Goal: Transaction & Acquisition: Purchase product/service

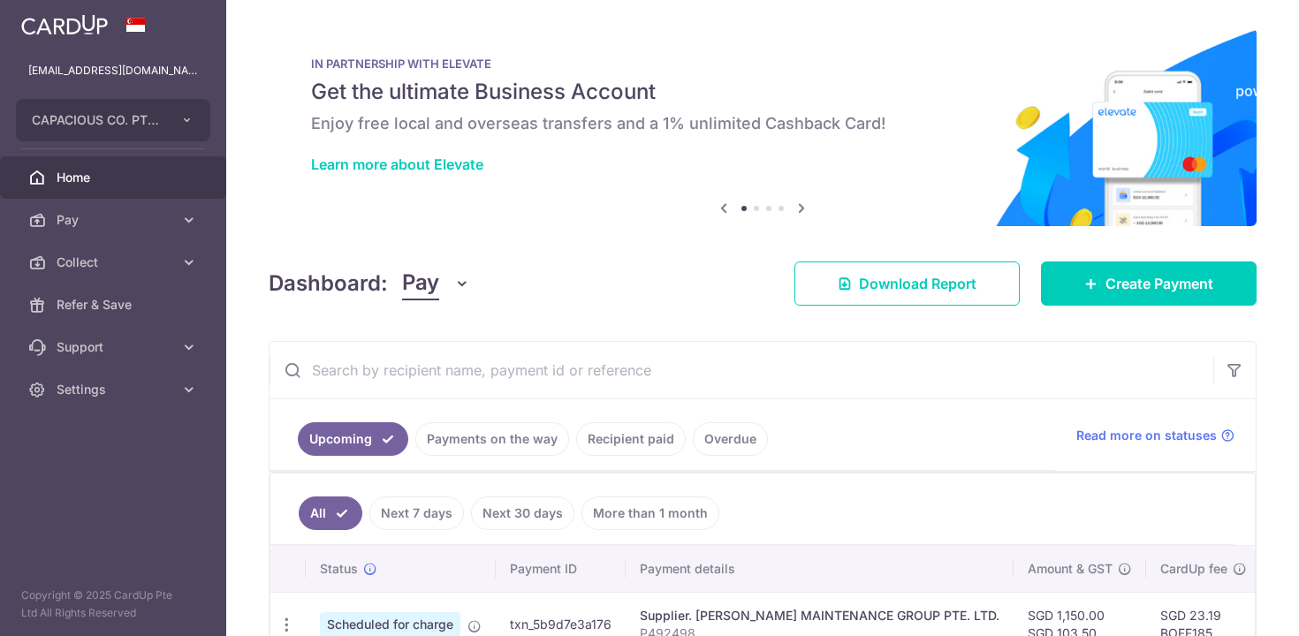
scroll to position [107, 0]
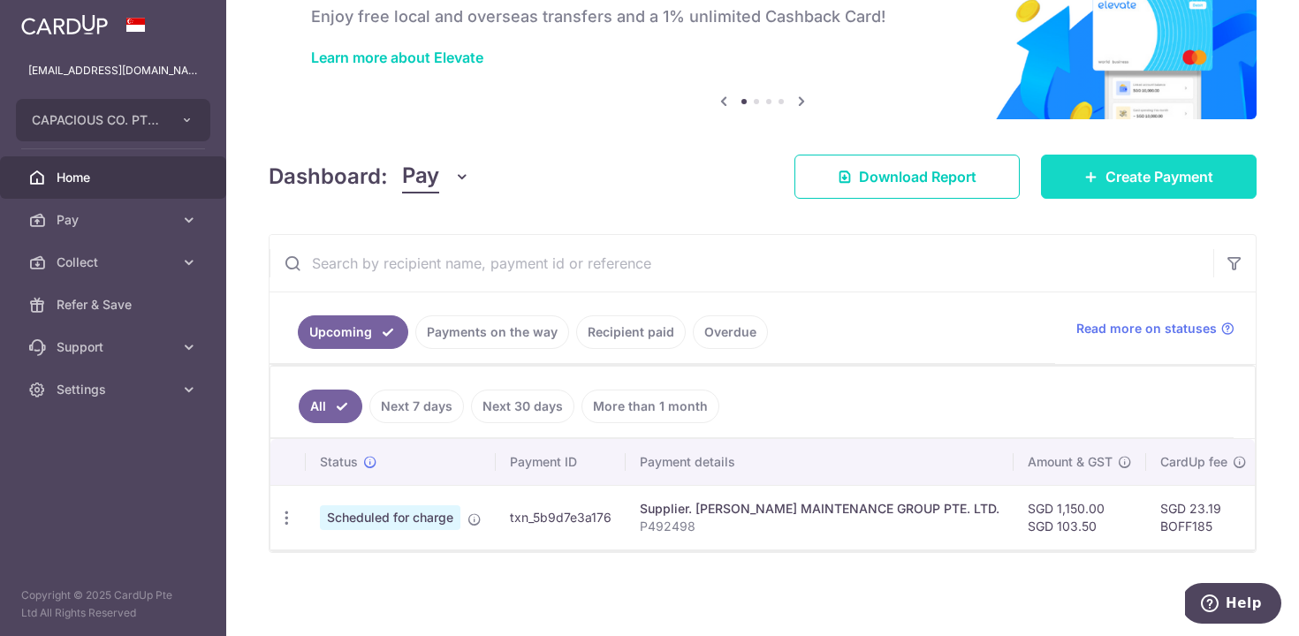
click at [1139, 182] on span "Create Payment" at bounding box center [1159, 176] width 108 height 21
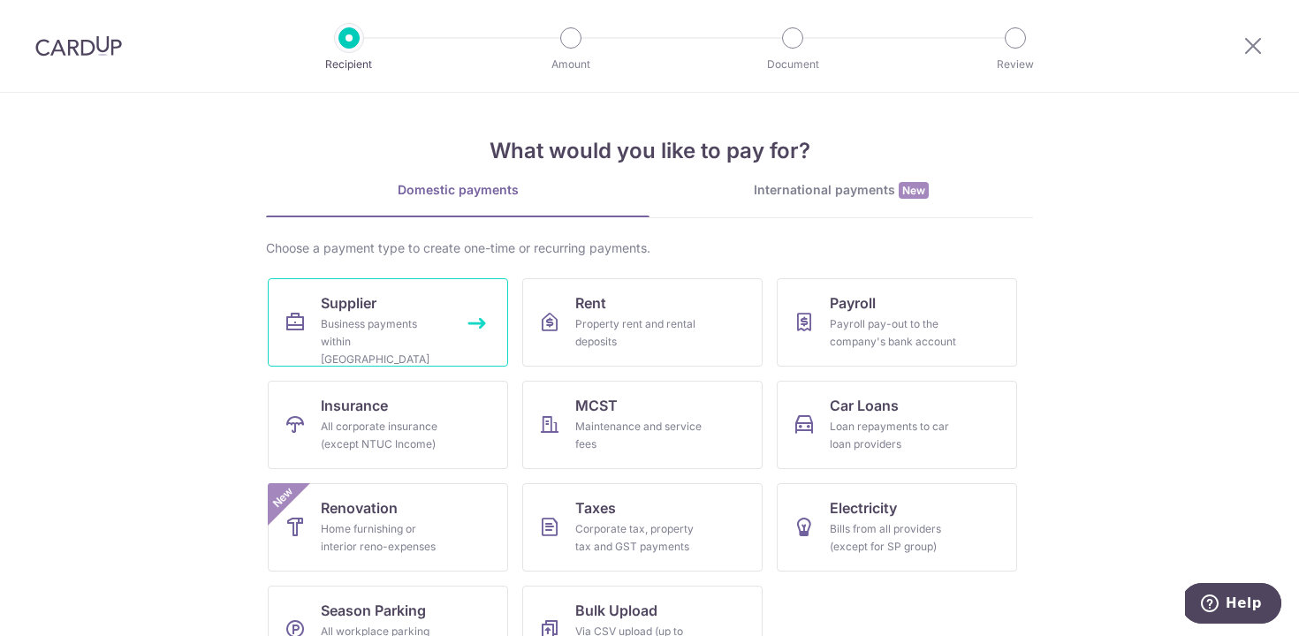
scroll to position [52, 0]
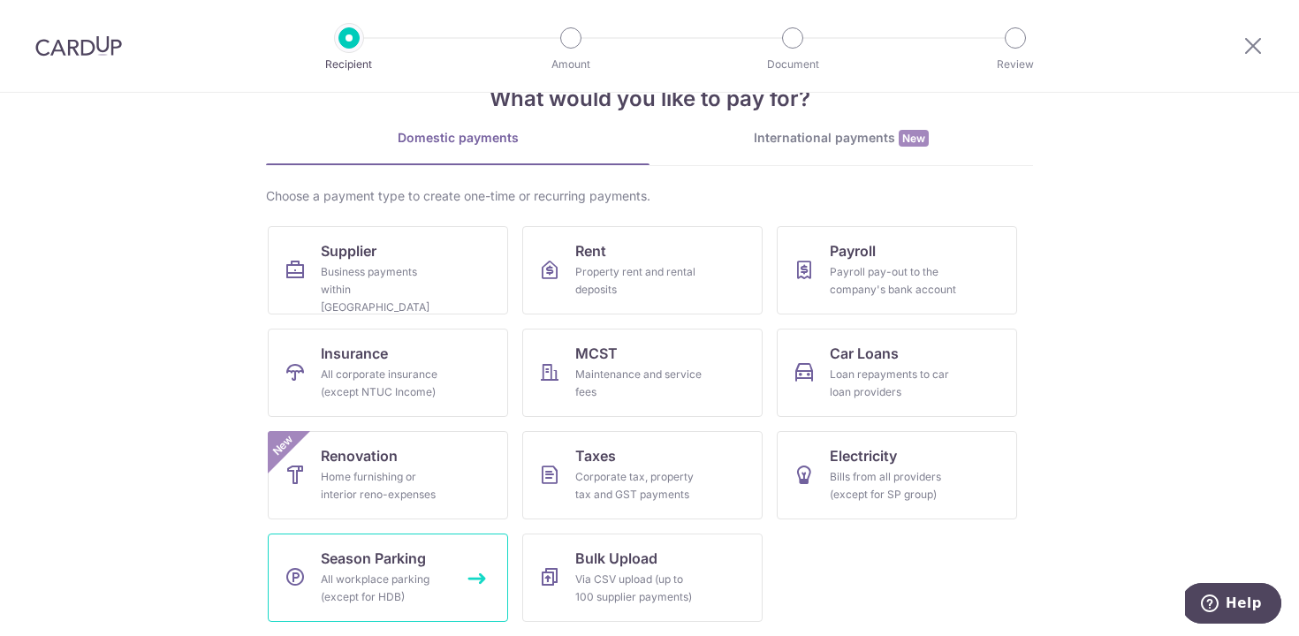
click at [384, 569] on link "Season Parking All workplace parking (except for HDB)" at bounding box center [388, 578] width 240 height 88
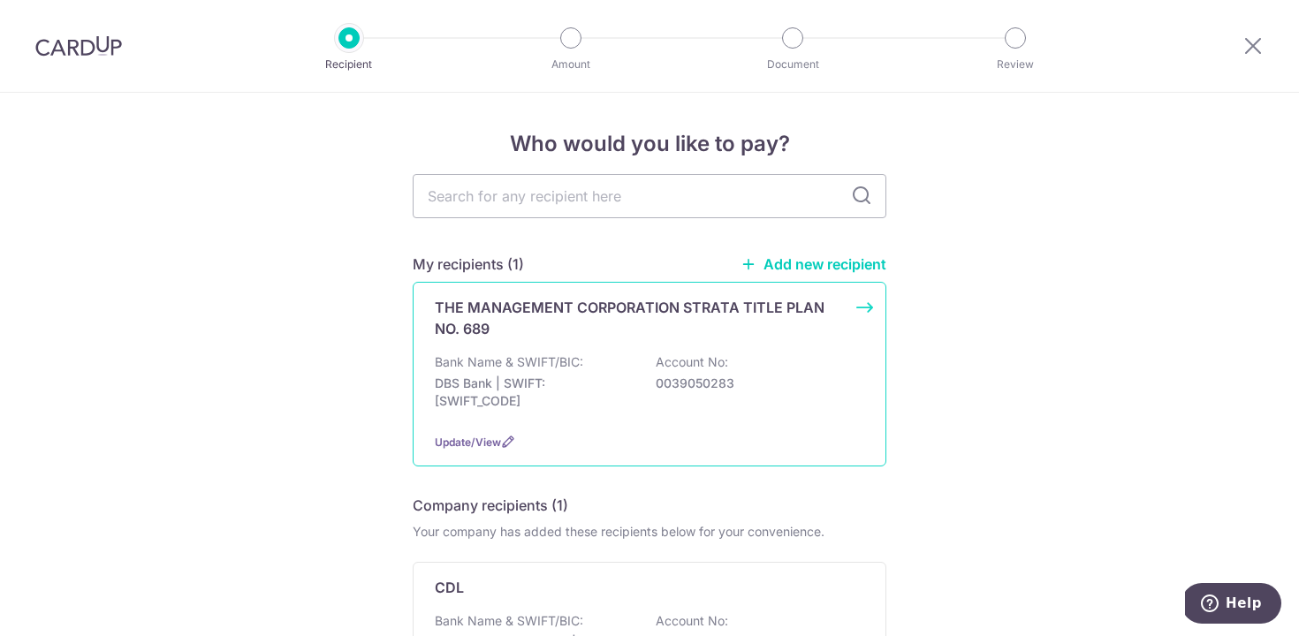
click at [540, 360] on p "Bank Name & SWIFT/BIC:" at bounding box center [509, 362] width 148 height 18
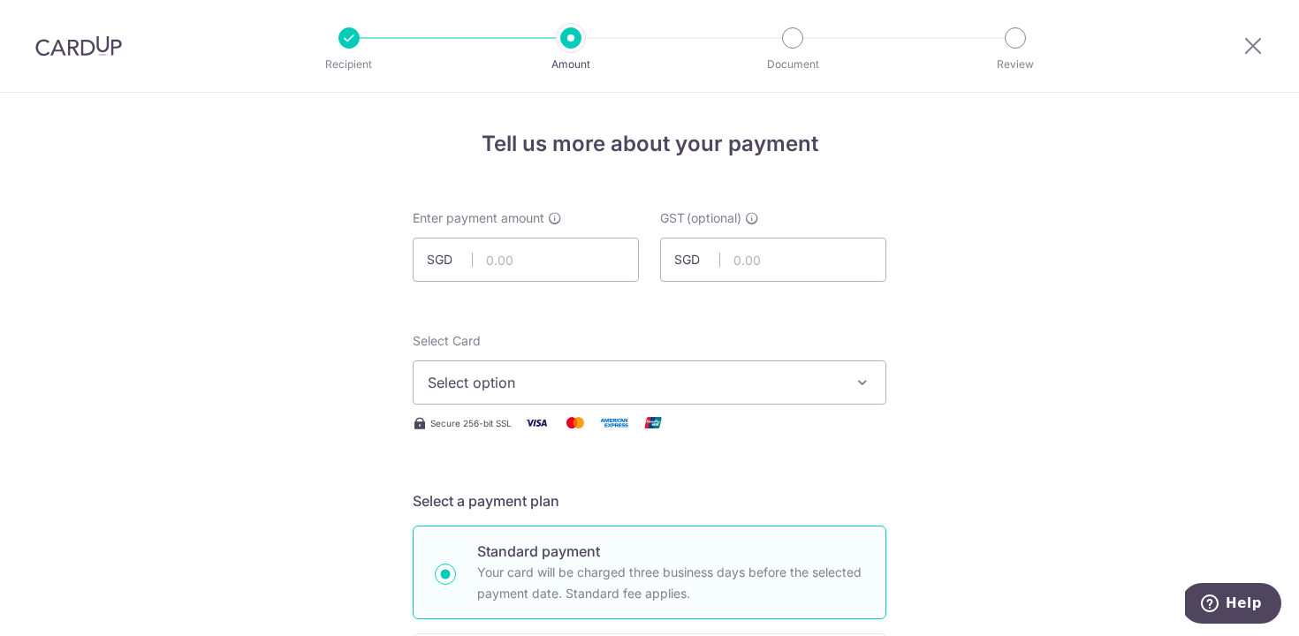
click at [1241, 48] on div at bounding box center [1253, 46] width 92 height 92
click at [1253, 46] on icon at bounding box center [1252, 45] width 21 height 22
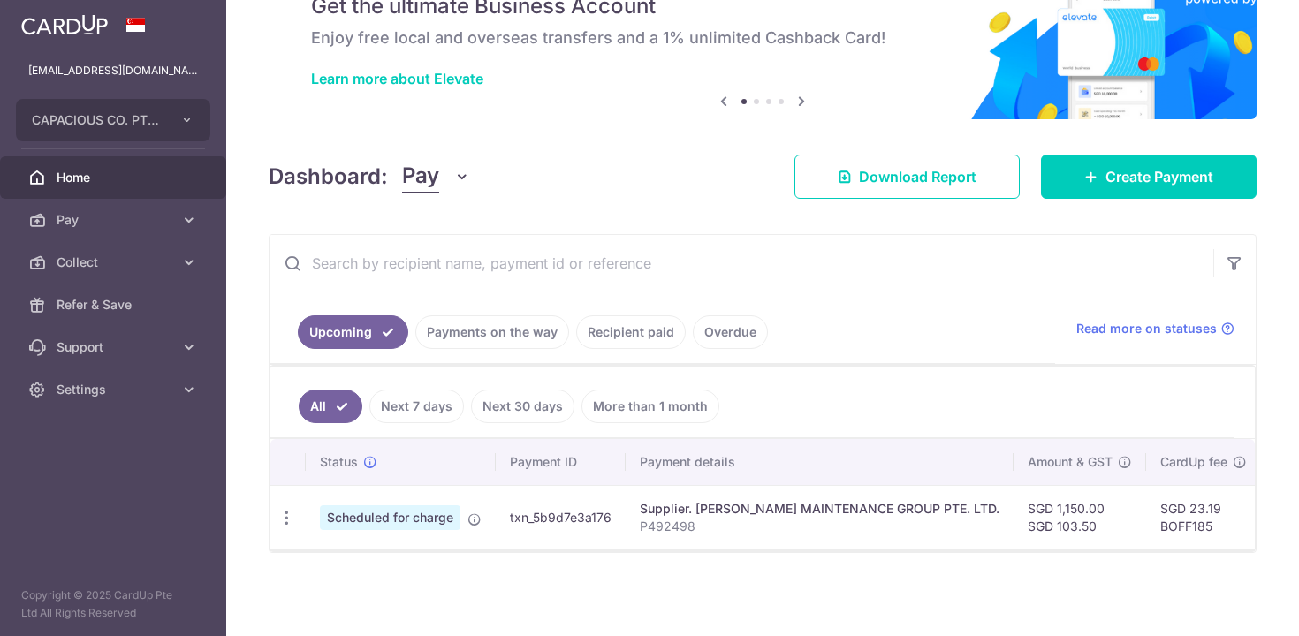
click at [611, 339] on link "Recipient paid" at bounding box center [631, 332] width 110 height 34
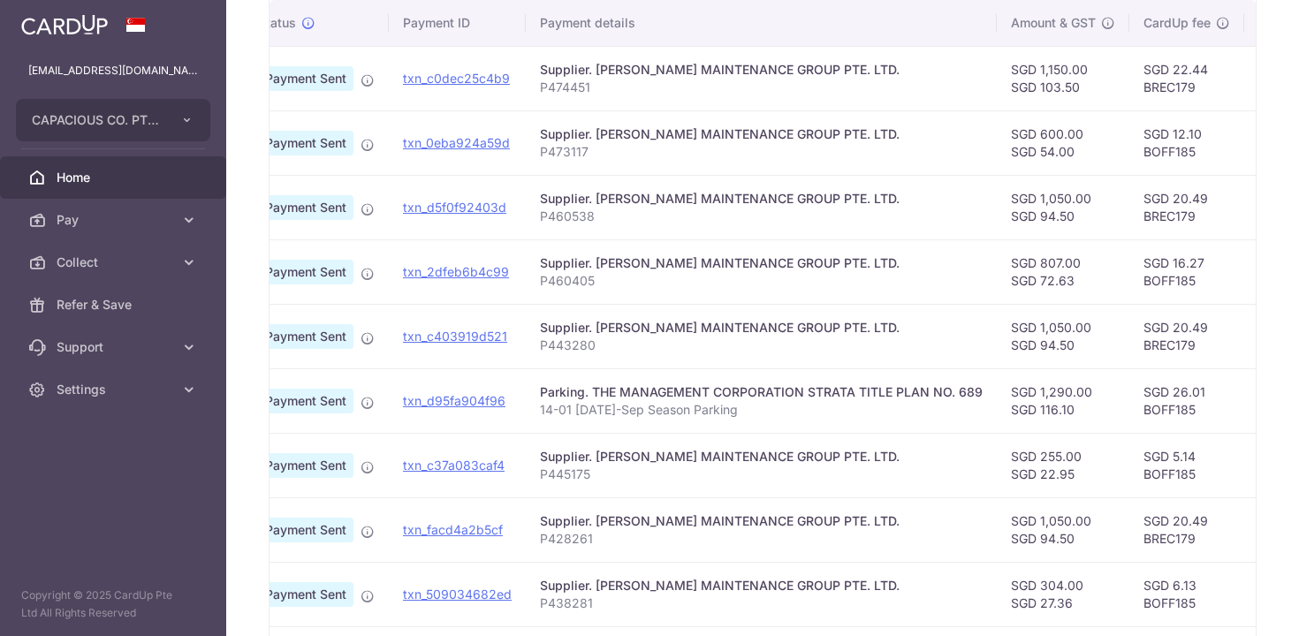
scroll to position [0, 84]
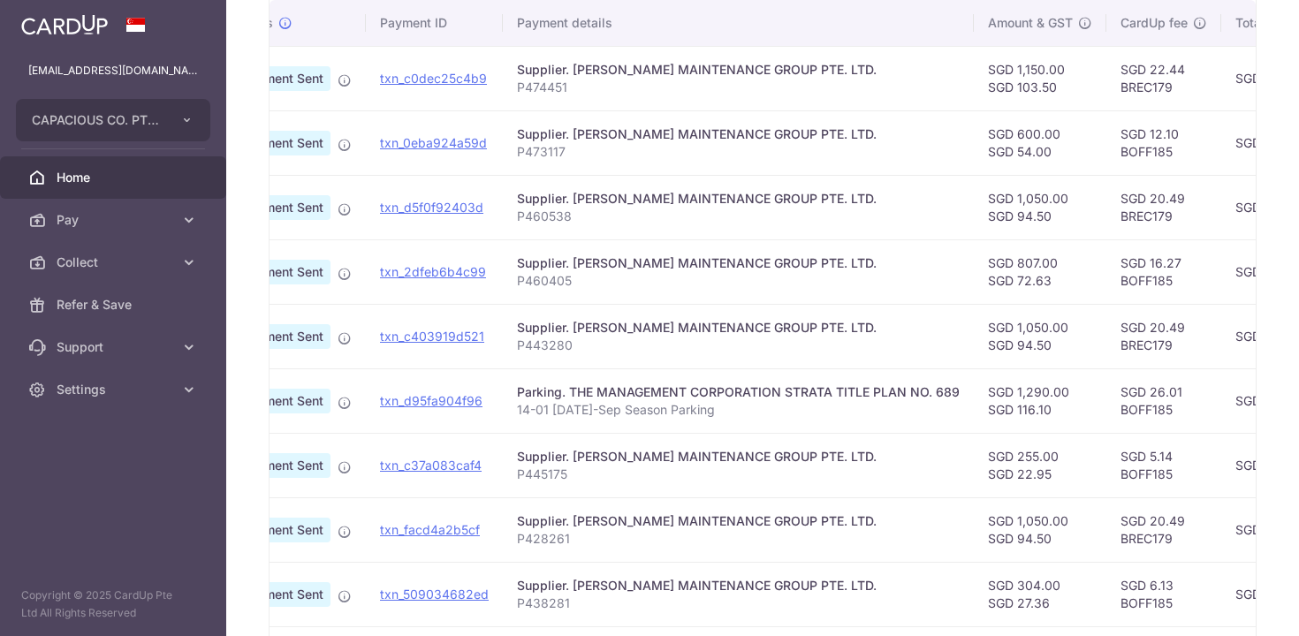
click at [1128, 406] on td "SGD 26.01 BOFF185" at bounding box center [1163, 400] width 115 height 65
copy td "BOFF185"
click at [695, 429] on td "Parking. THE MANAGEMENT CORPORATION STRATA TITLE PLAN NO. 689 14-01 Jul-Sep Sea…" at bounding box center [738, 400] width 471 height 65
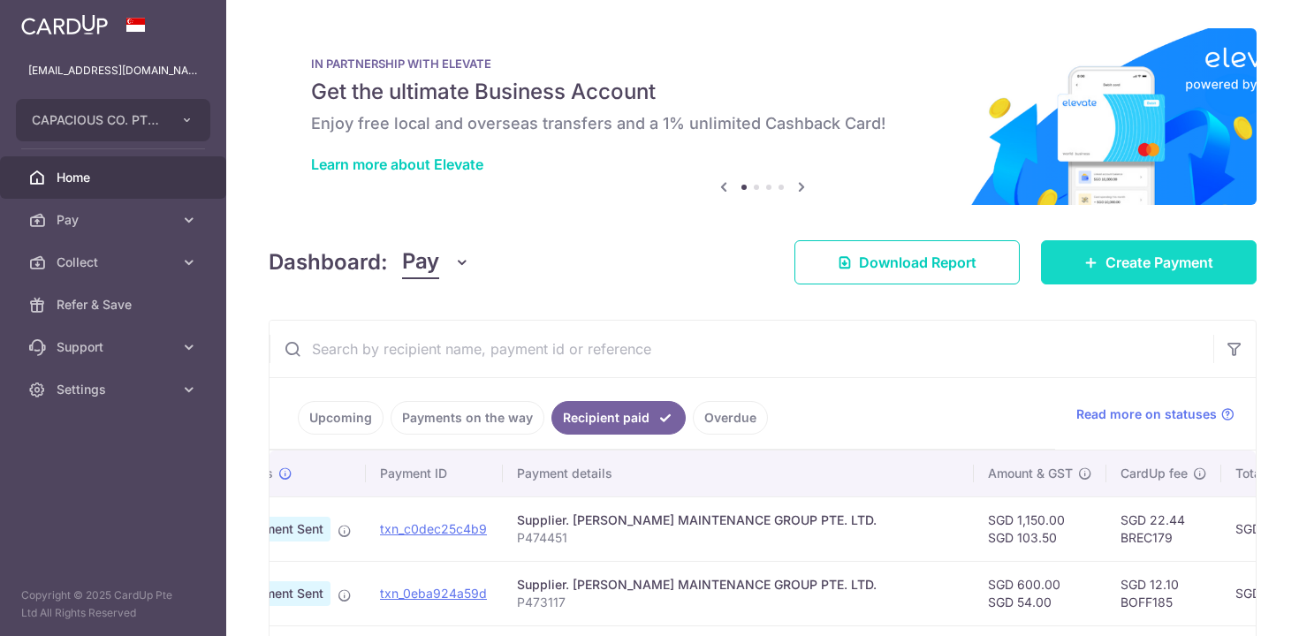
click at [1142, 263] on span "Create Payment" at bounding box center [1159, 262] width 108 height 21
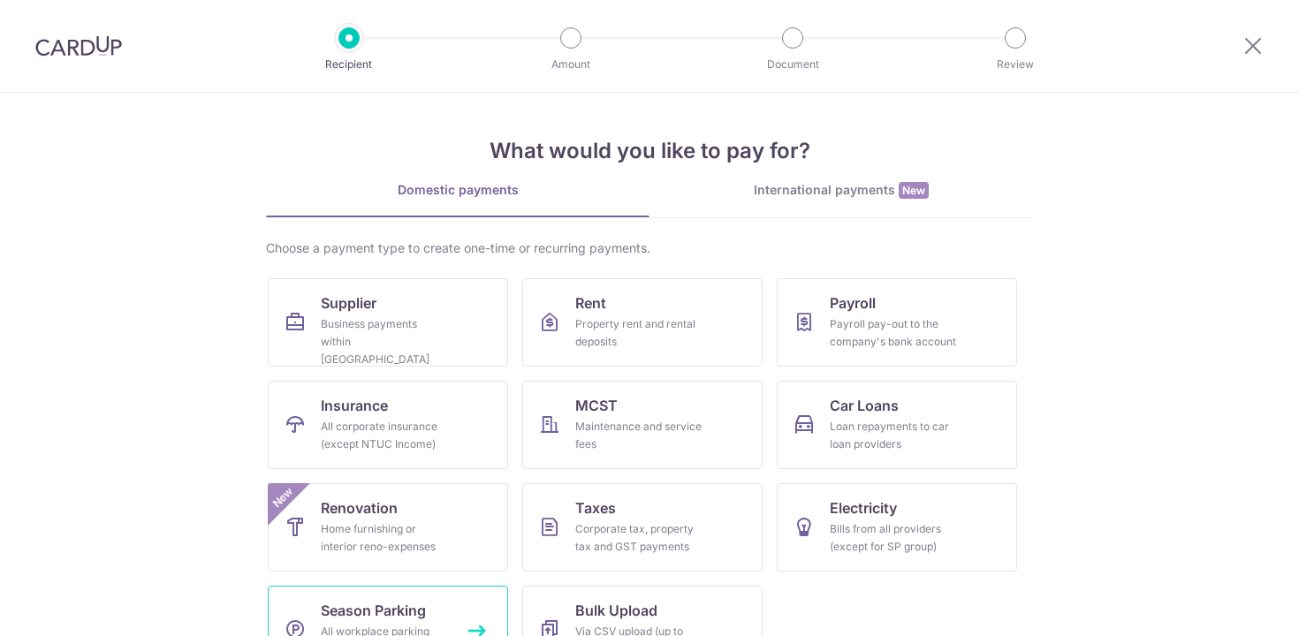
click at [403, 604] on span "Season Parking" at bounding box center [373, 610] width 105 height 21
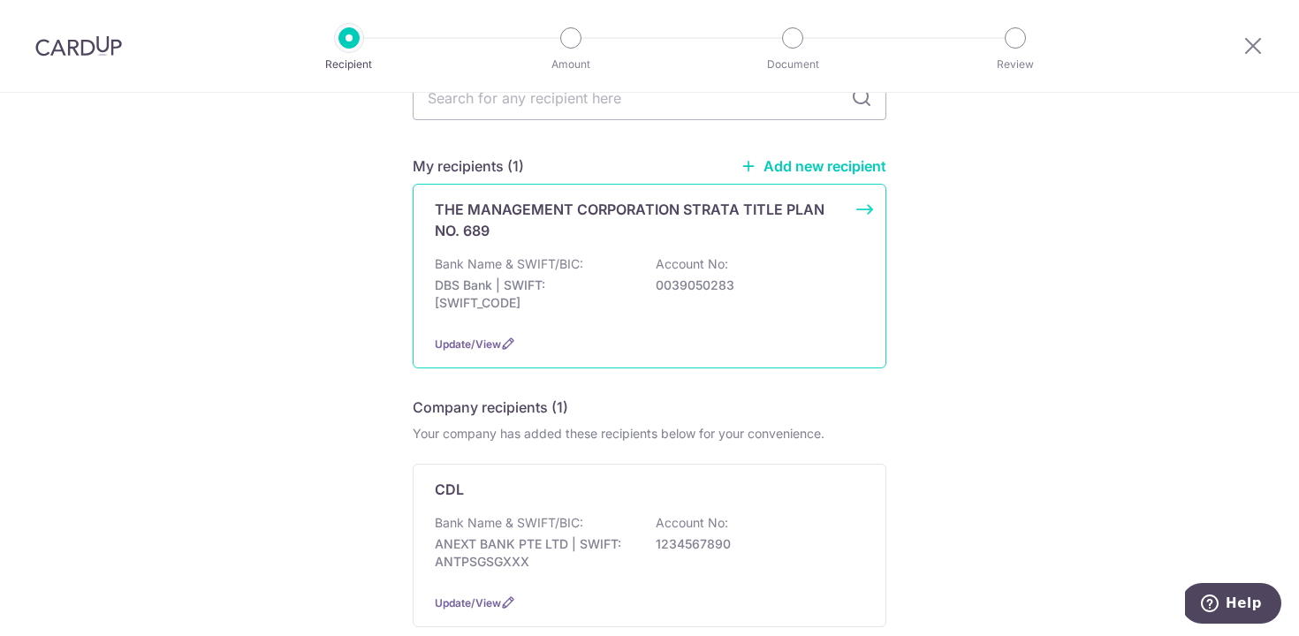
click at [549, 282] on p "DBS Bank | SWIFT: DBSSSGSGXXX" at bounding box center [534, 294] width 198 height 35
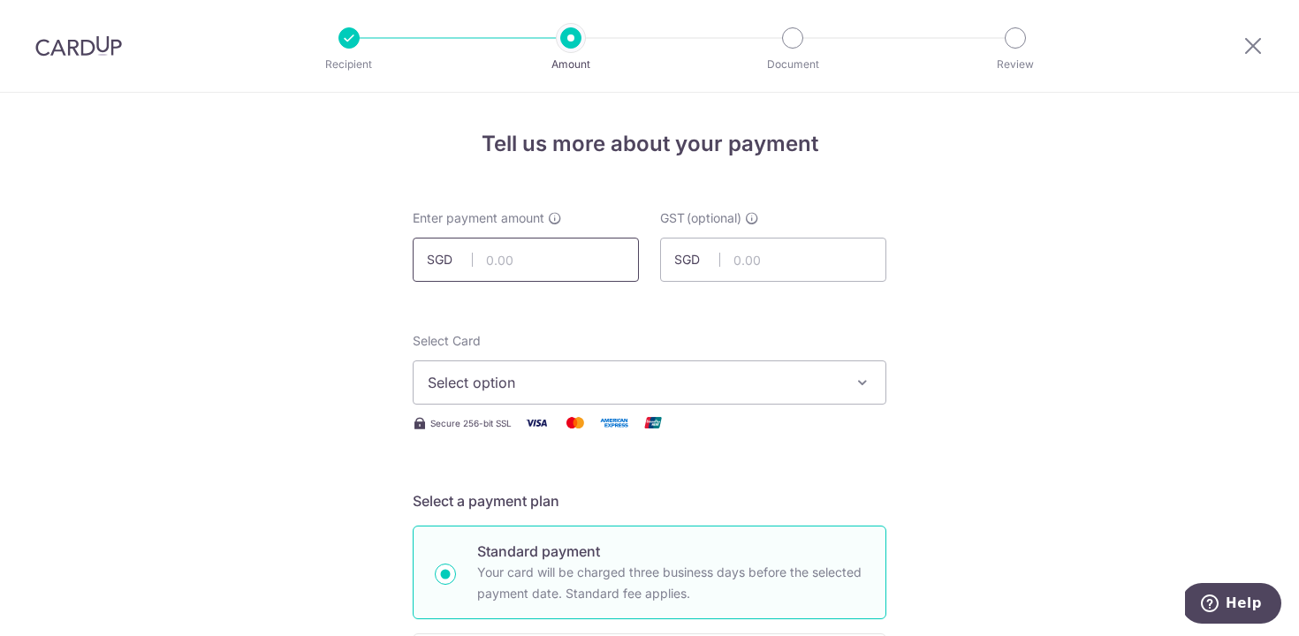
click at [535, 262] on input "text" at bounding box center [526, 260] width 226 height 44
type input "1,290.00"
click at [742, 270] on input "text" at bounding box center [773, 260] width 226 height 44
click at [821, 254] on input "text" at bounding box center [773, 260] width 226 height 44
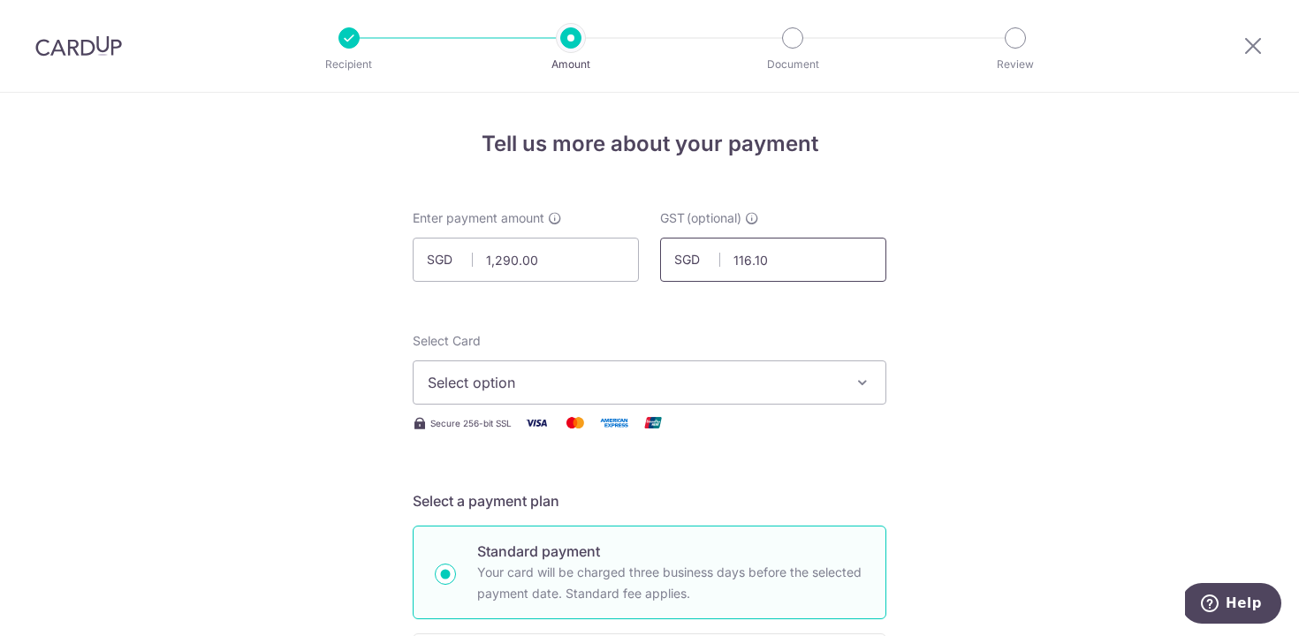
type input "116.10"
click at [657, 334] on div "Select Card Select option Add credit card Your Cards **** 4584" at bounding box center [650, 368] width 474 height 72
click at [657, 379] on span "Select option" at bounding box center [634, 382] width 412 height 21
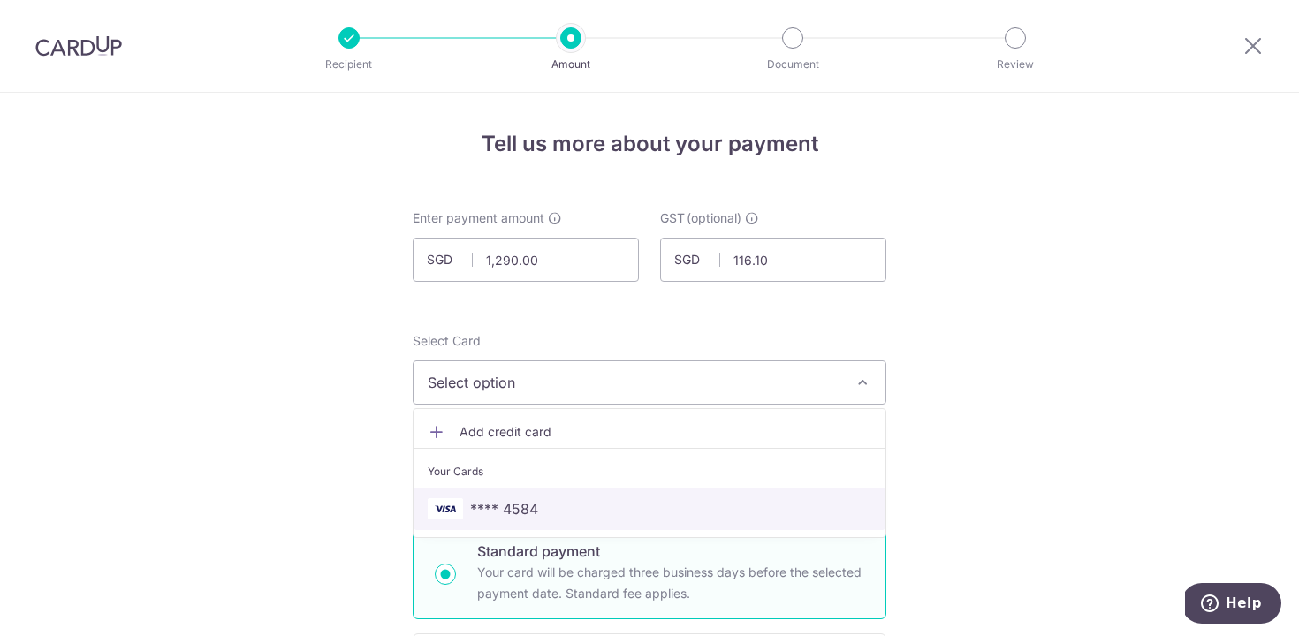
click at [567, 510] on span "**** 4584" at bounding box center [650, 508] width 444 height 21
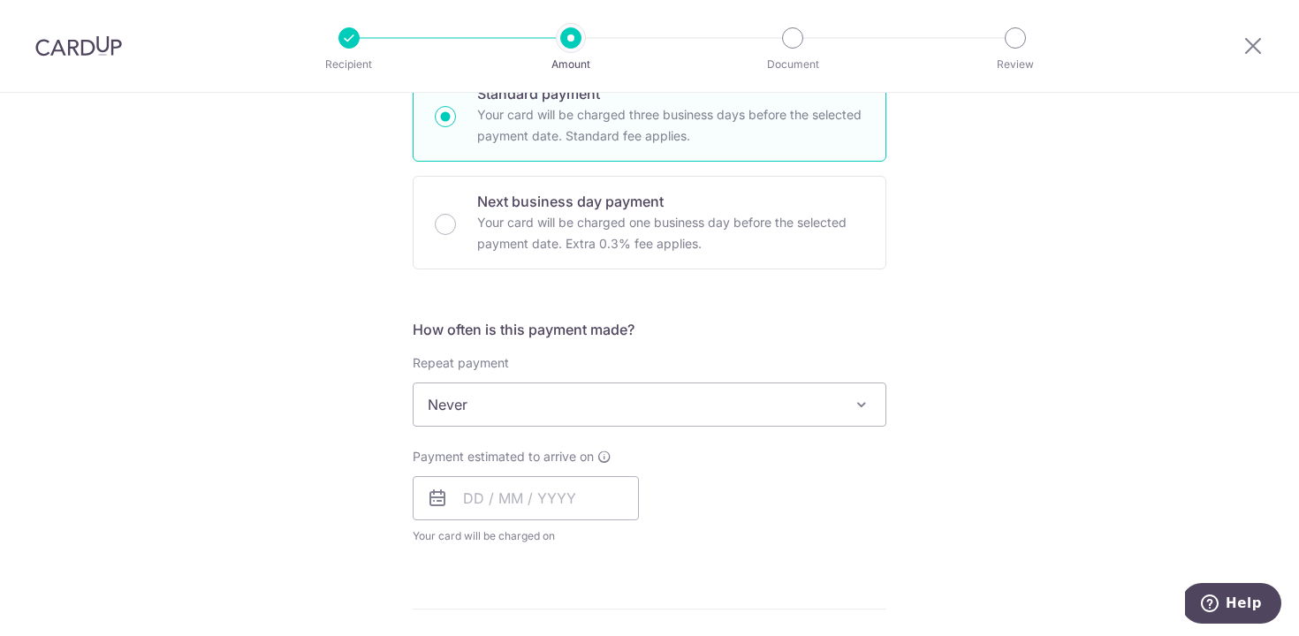
scroll to position [475, 0]
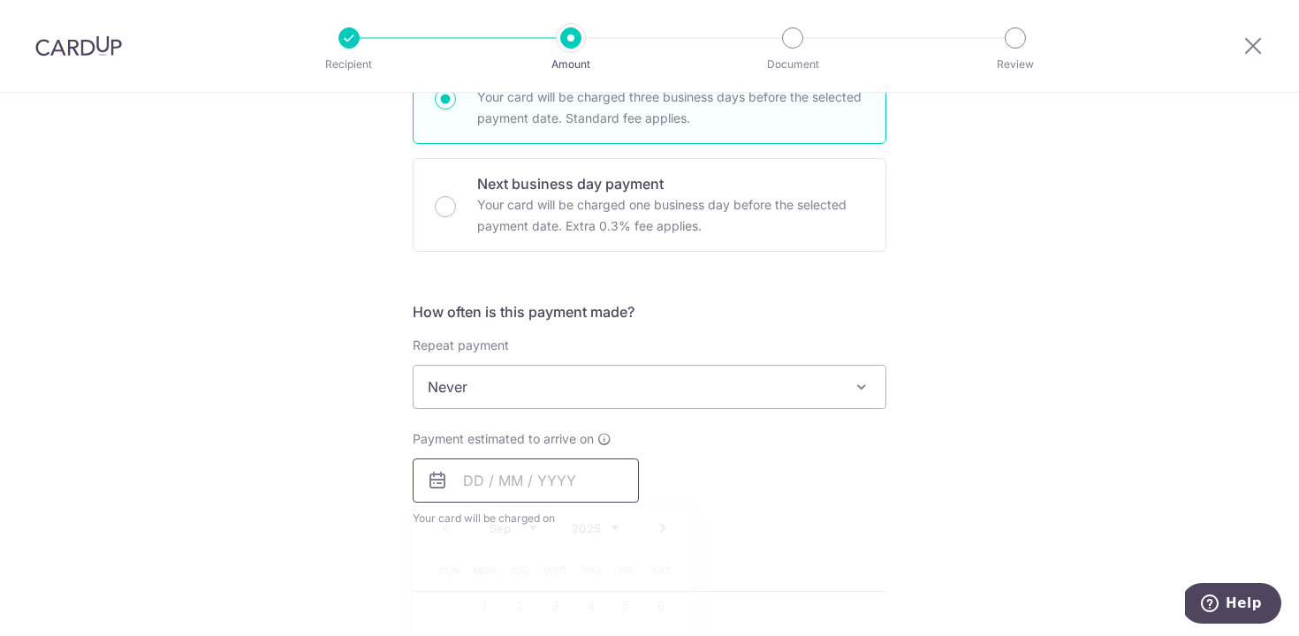
click at [479, 473] on input "text" at bounding box center [526, 481] width 226 height 44
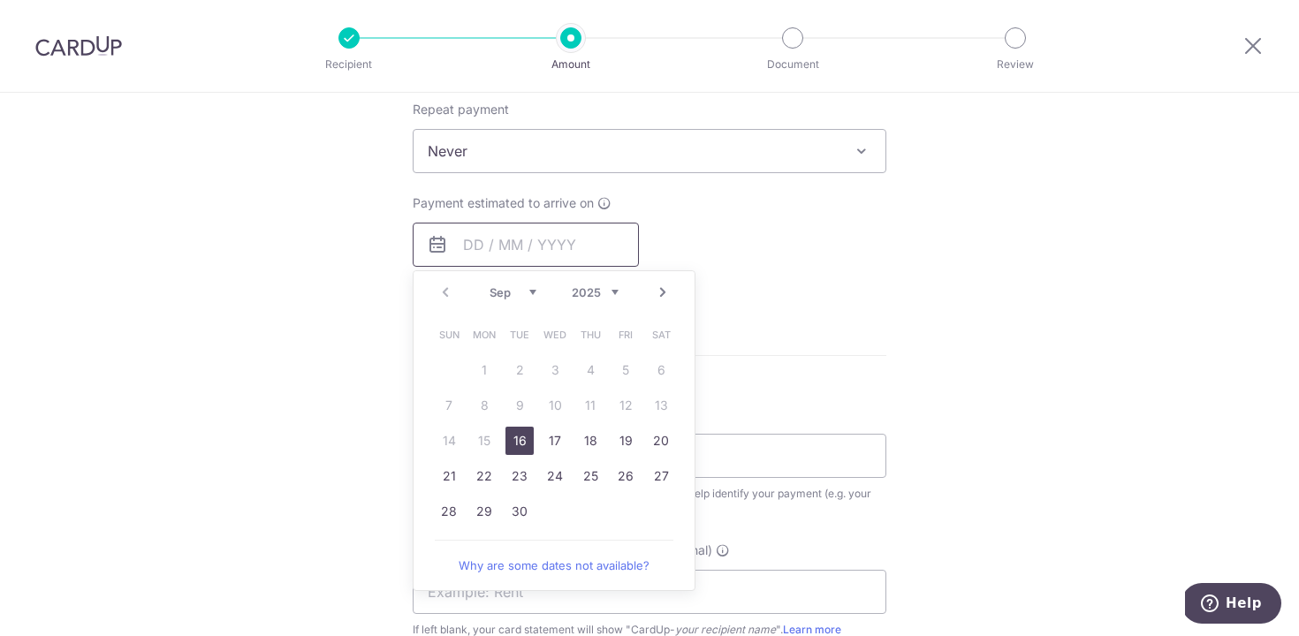
scroll to position [712, 0]
click at [524, 447] on link "16" at bounding box center [519, 440] width 28 height 28
type input "[DATE]"
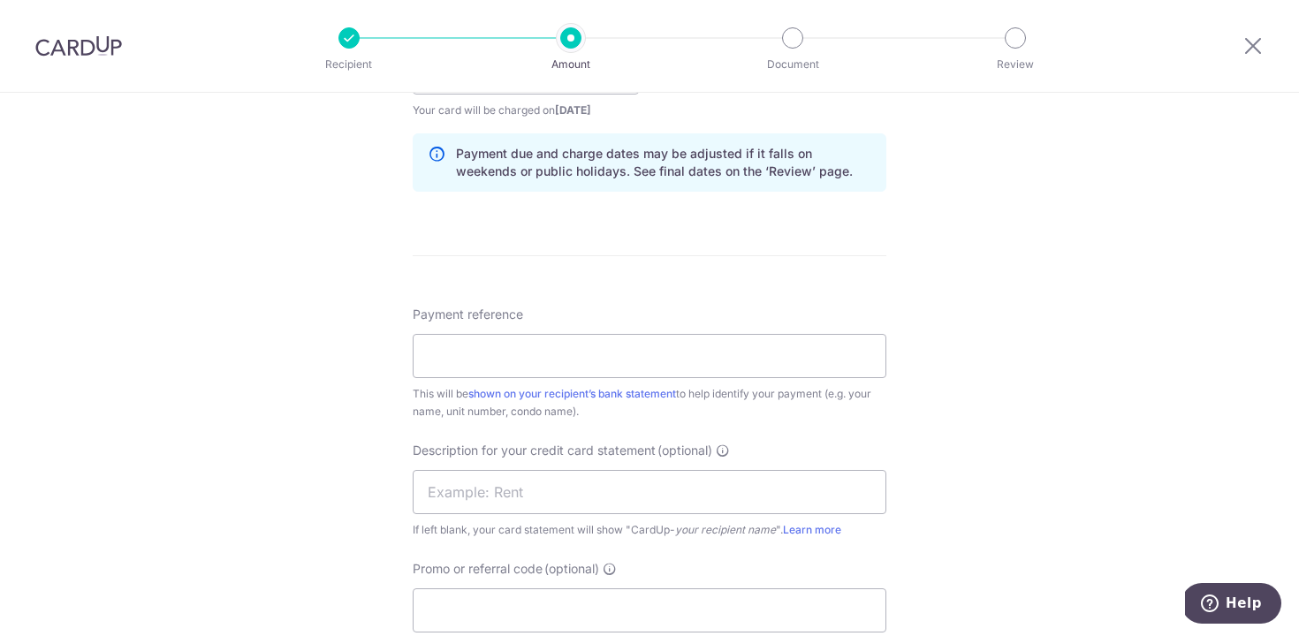
scroll to position [896, 0]
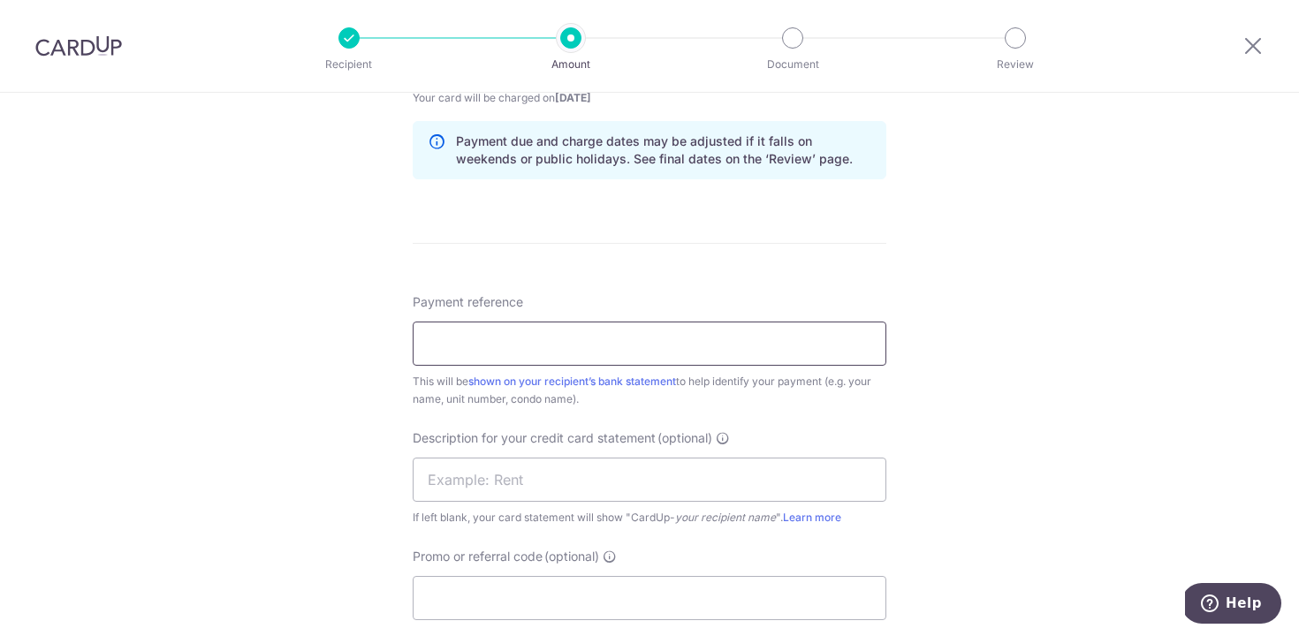
click at [673, 346] on input "Payment reference" at bounding box center [650, 344] width 474 height 44
click at [566, 346] on input "Season Parking Apr-Jun 2025" at bounding box center [650, 344] width 474 height 44
click at [559, 345] on input "Season Parking Apr-Jun 2025" at bounding box center [650, 344] width 474 height 44
click at [573, 349] on input "Season Parking Oct-Jun 2025" at bounding box center [650, 344] width 474 height 44
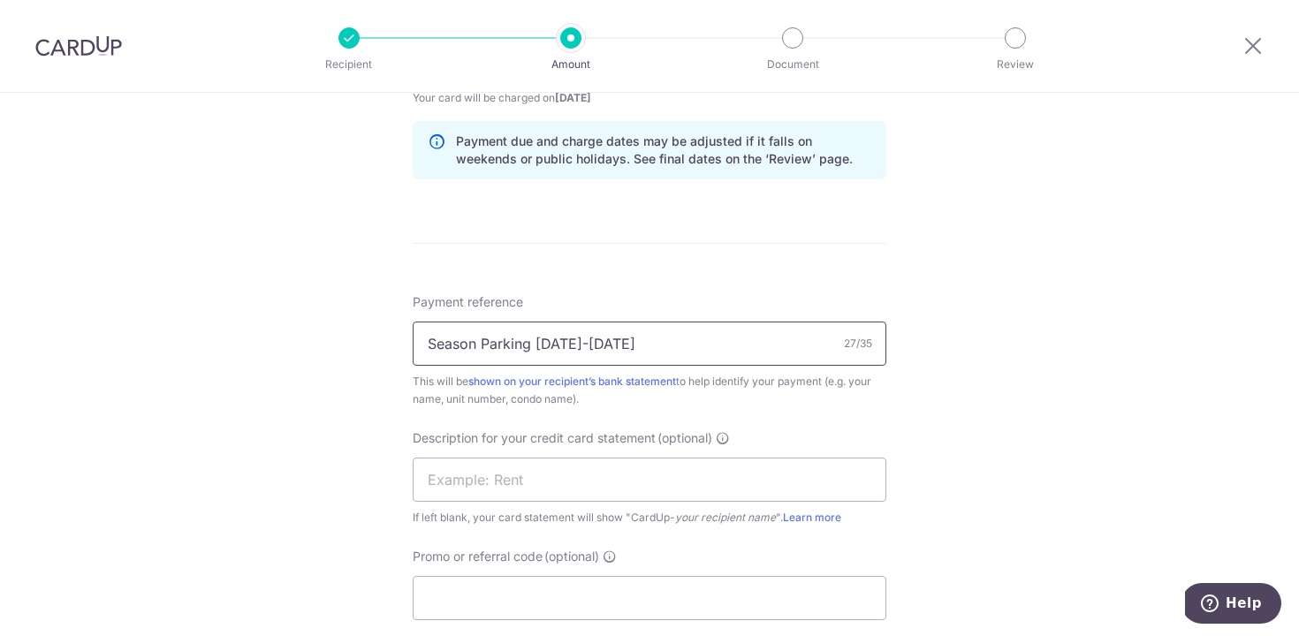
type input "Season Parking [DATE]-[DATE]"
click at [291, 548] on div "Tell us more about your payment Enter payment amount SGD 1,290.00 1290.00 GST (…" at bounding box center [649, 91] width 1299 height 1789
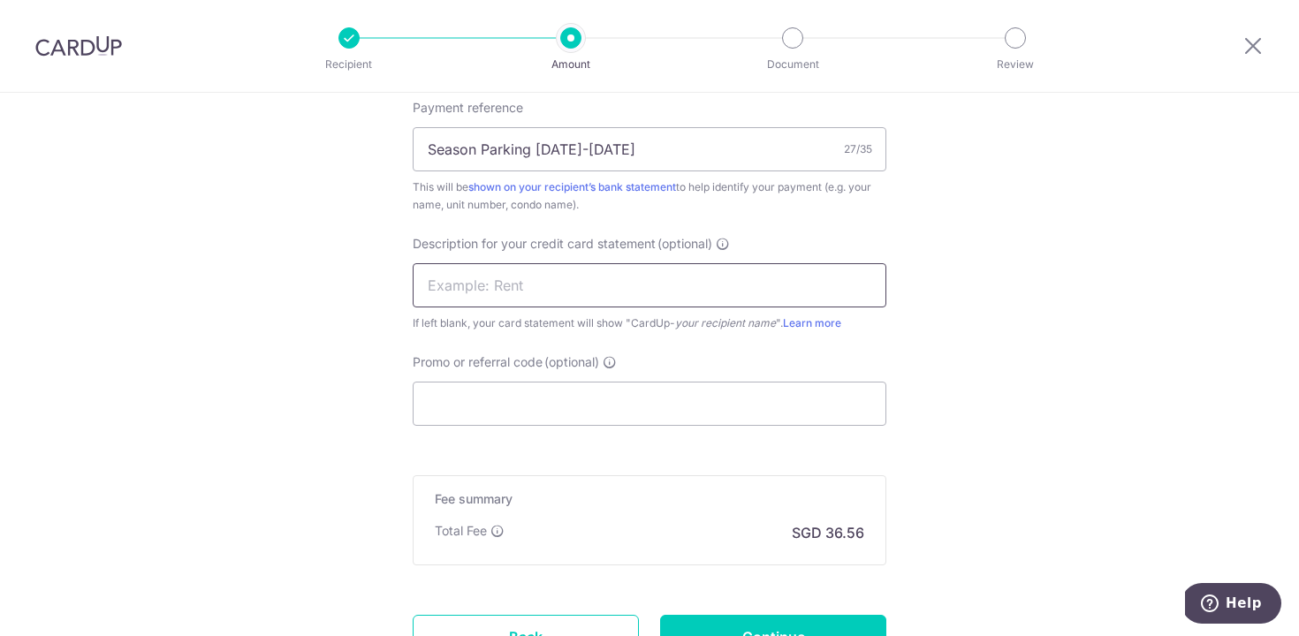
scroll to position [1092, 0]
click at [531, 405] on input "Promo or referral code (optional)" at bounding box center [650, 402] width 474 height 44
paste input "BOFF185"
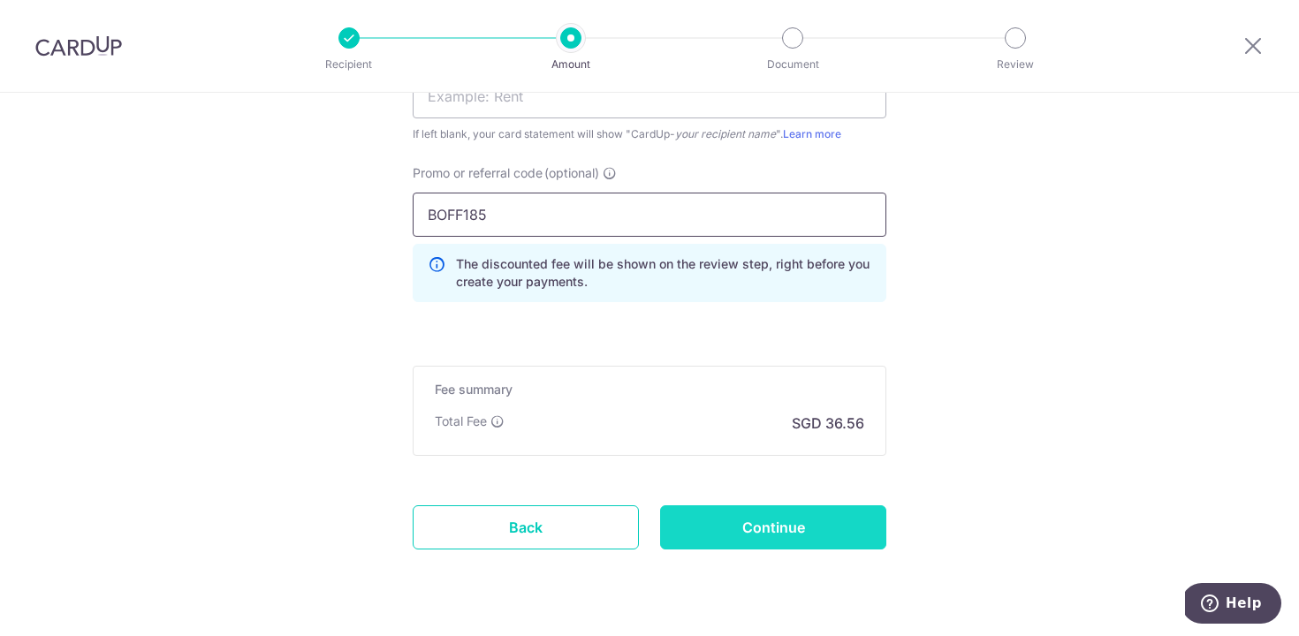
scroll to position [1290, 0]
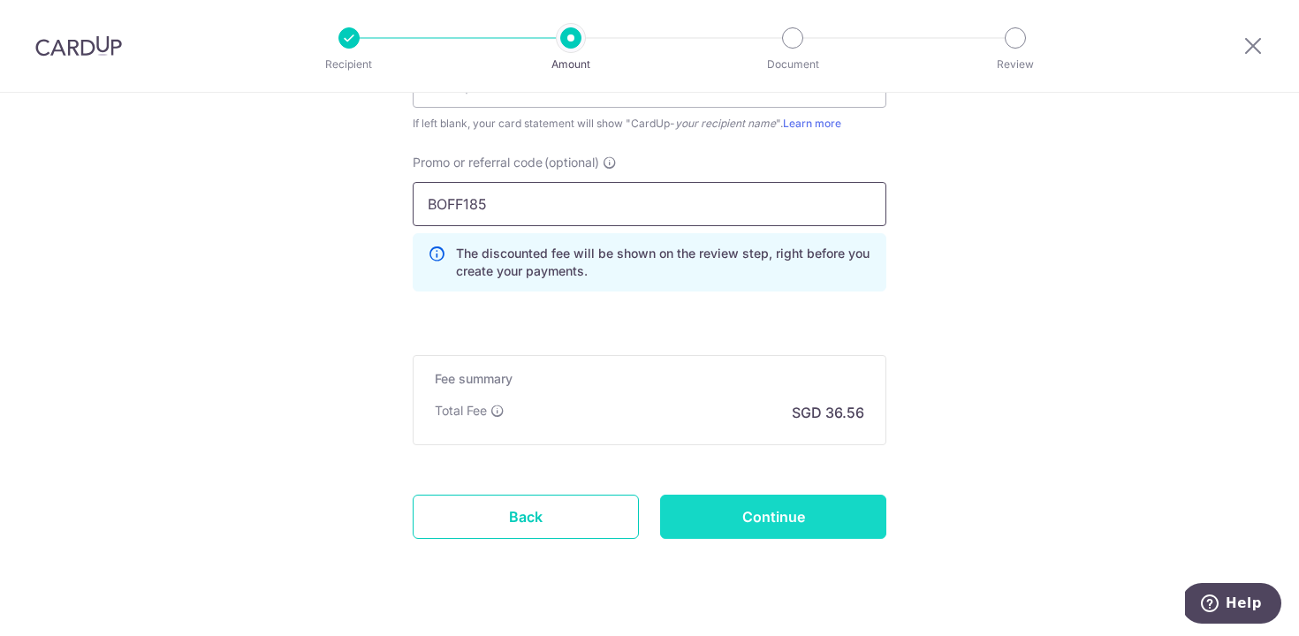
type input "BOFF185"
click at [728, 512] on input "Continue" at bounding box center [773, 517] width 226 height 44
type input "Create Schedule"
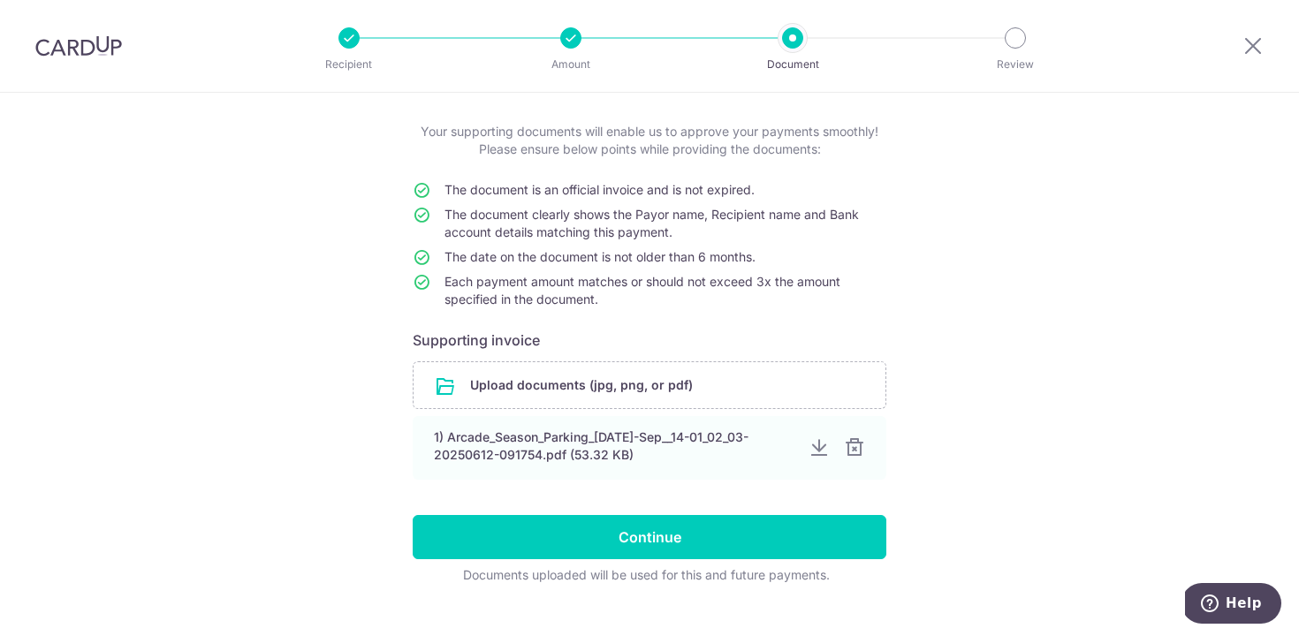
scroll to position [100, 0]
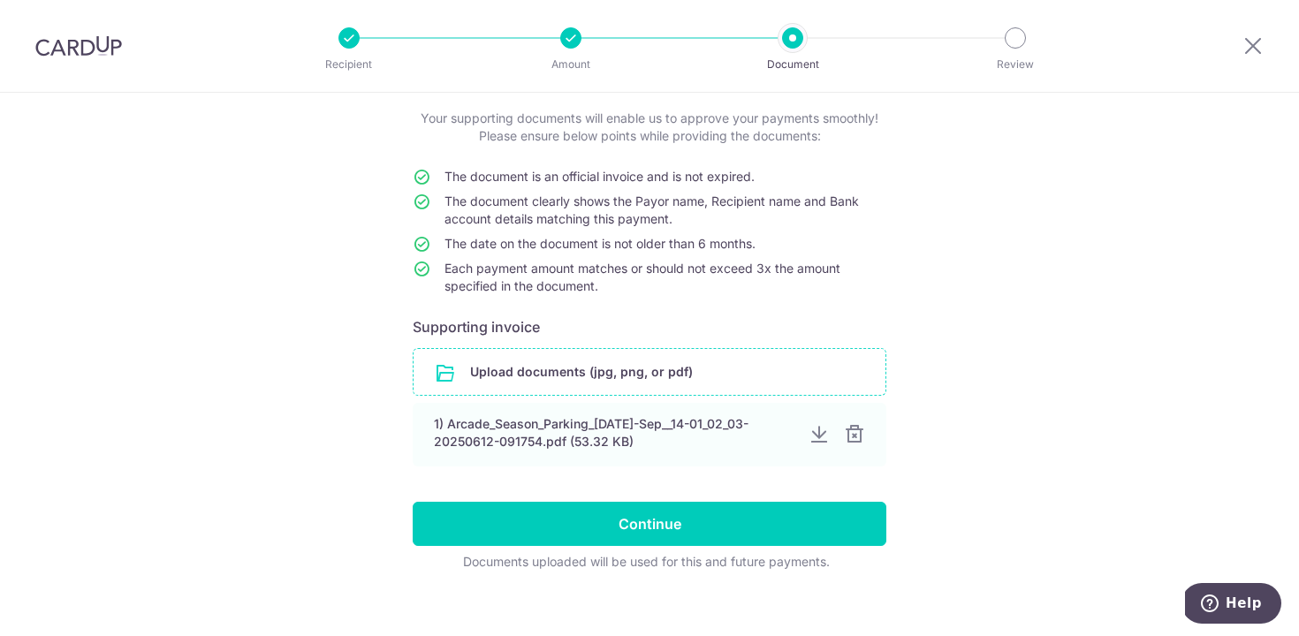
click at [563, 360] on input "file" at bounding box center [650, 372] width 472 height 46
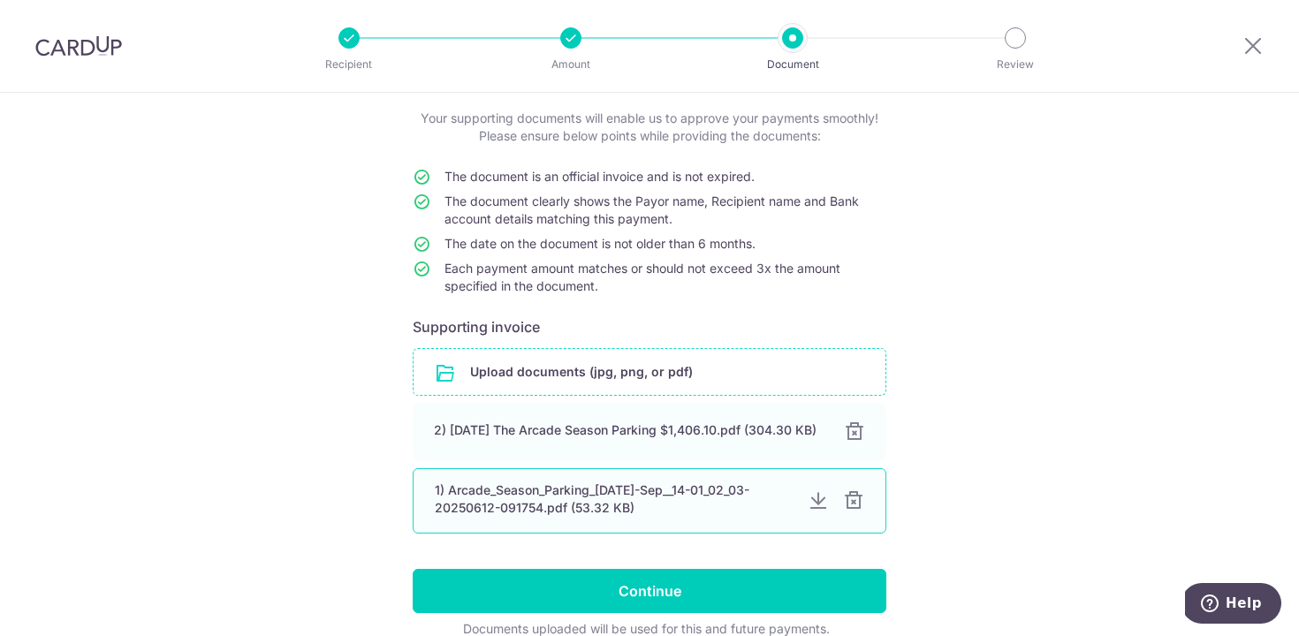
click at [855, 511] on div at bounding box center [853, 500] width 21 height 21
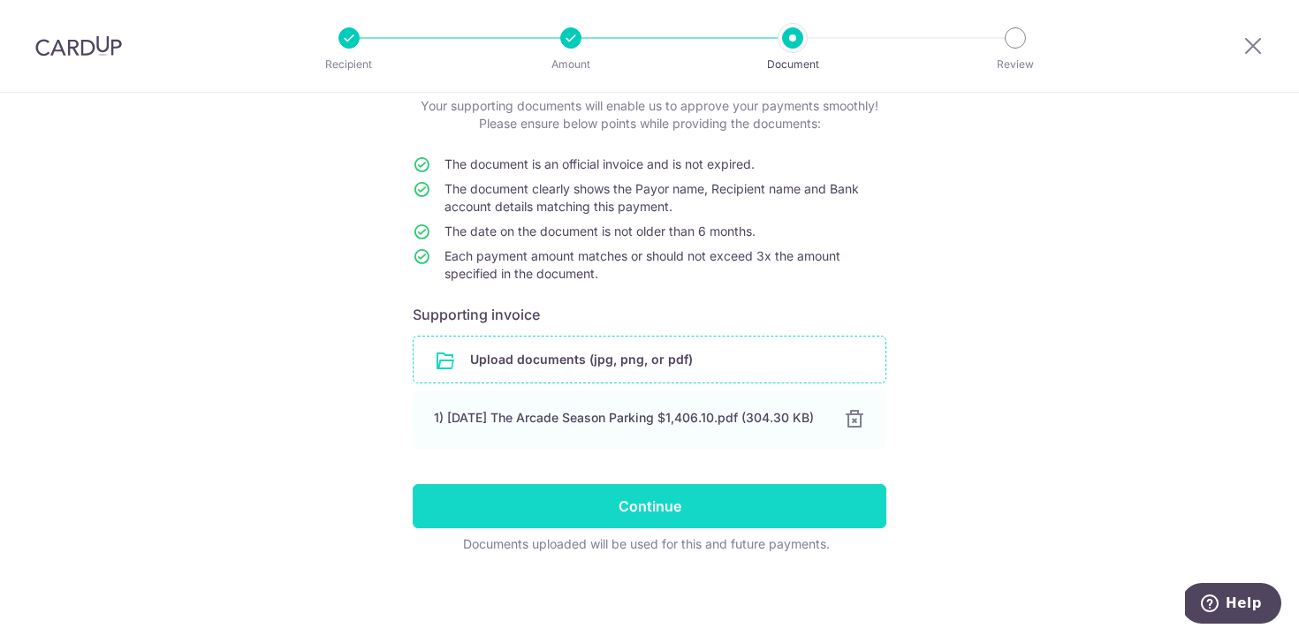
scroll to position [121, 0]
click at [649, 500] on input "Continue" at bounding box center [650, 506] width 474 height 44
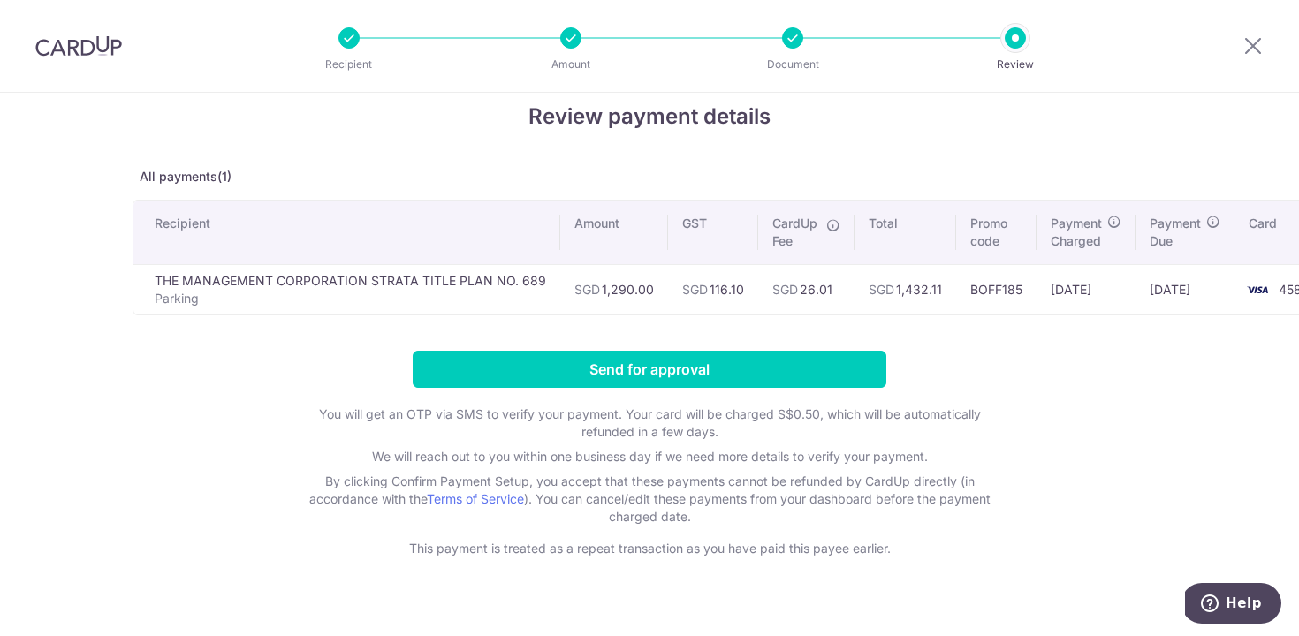
scroll to position [29, 0]
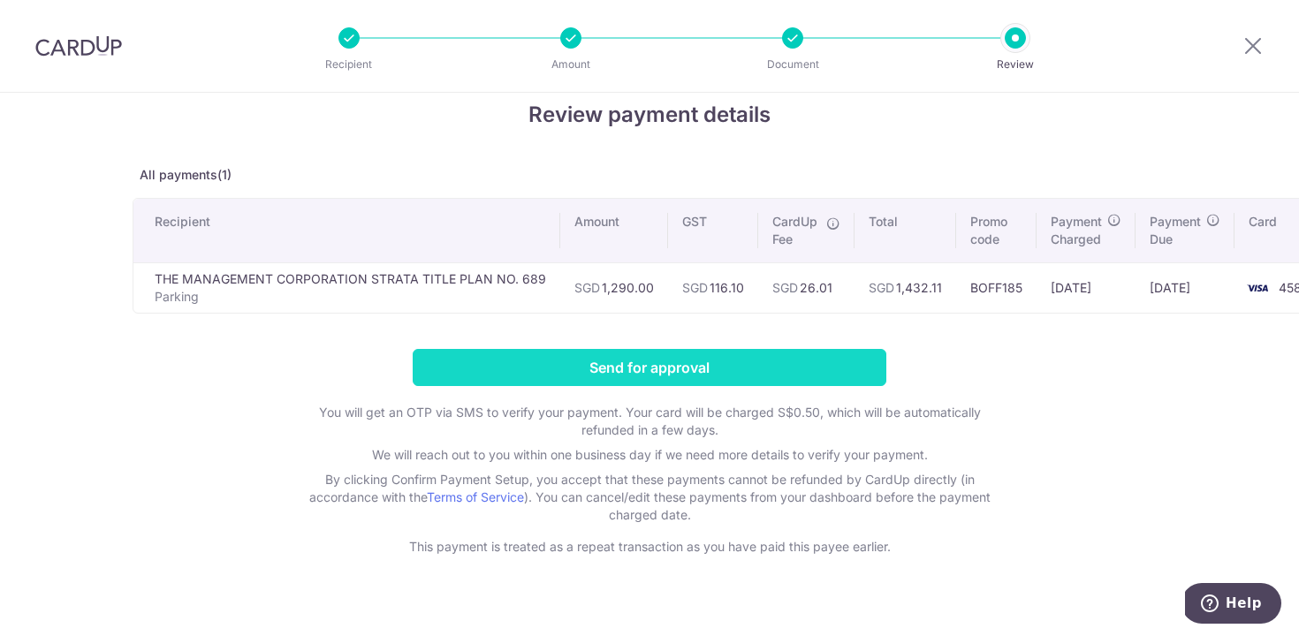
click at [848, 380] on input "Send for approval" at bounding box center [650, 367] width 474 height 37
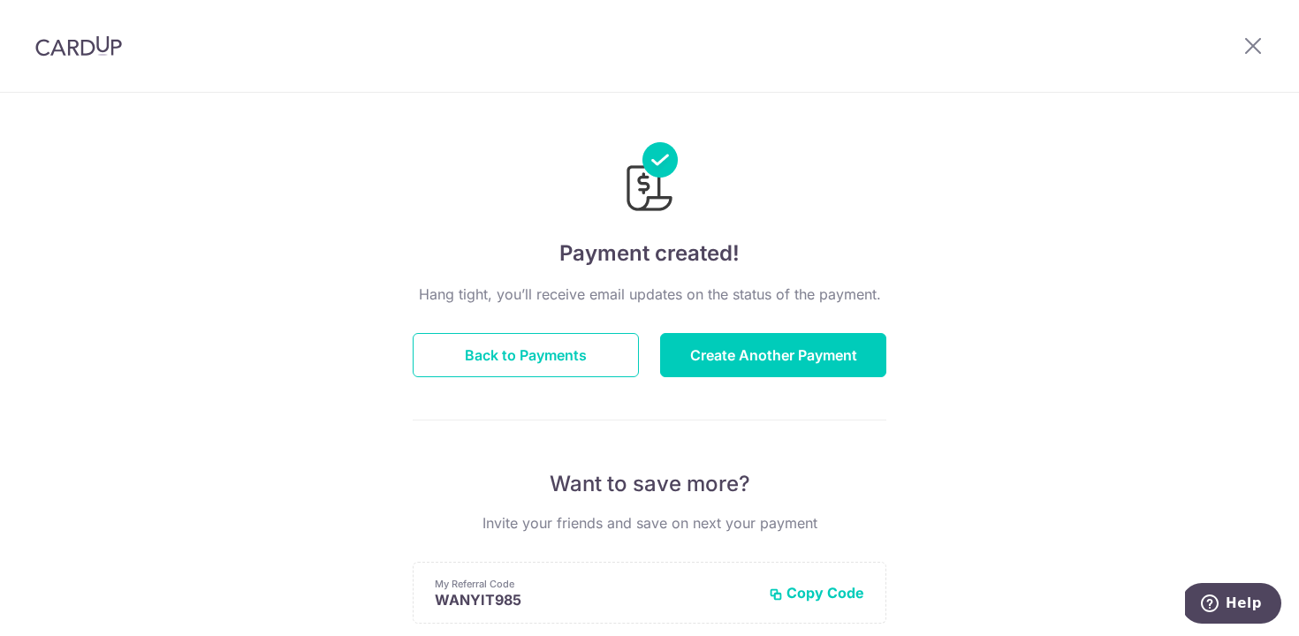
click at [1009, 148] on div "Payment created! Hang tight, you’ll receive email updates on the status of the …" at bounding box center [649, 565] width 1299 height 944
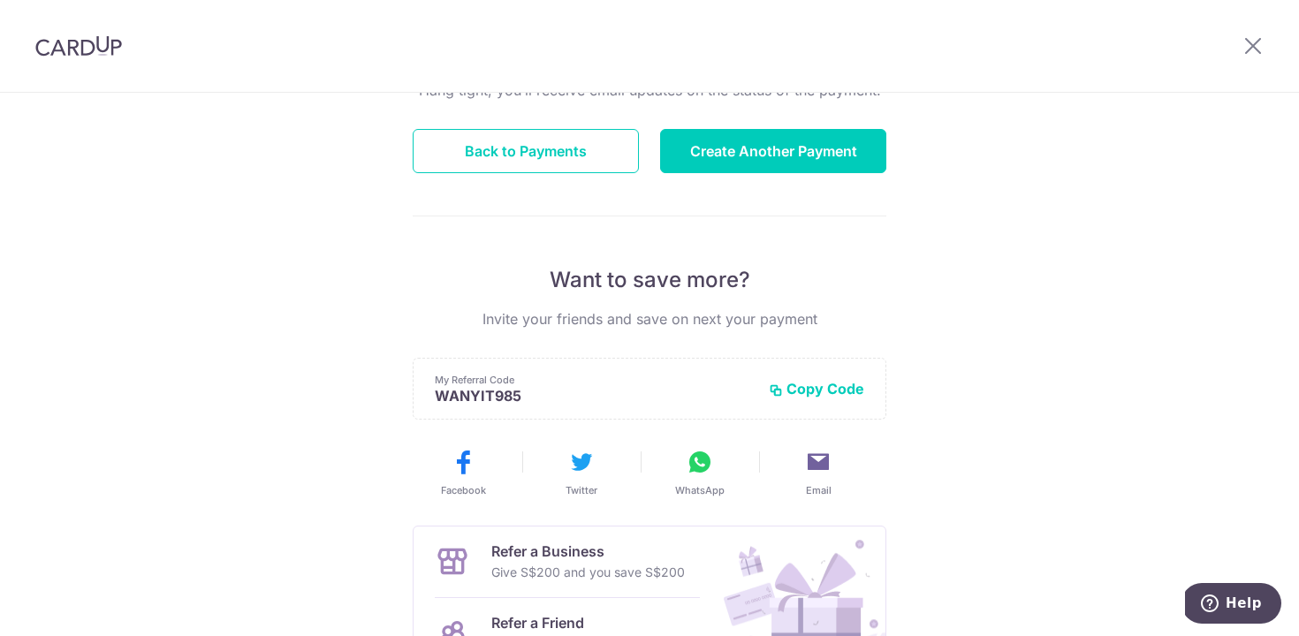
click at [1240, 55] on div at bounding box center [1253, 46] width 92 height 92
click at [604, 159] on button "Back to Payments" at bounding box center [526, 151] width 226 height 44
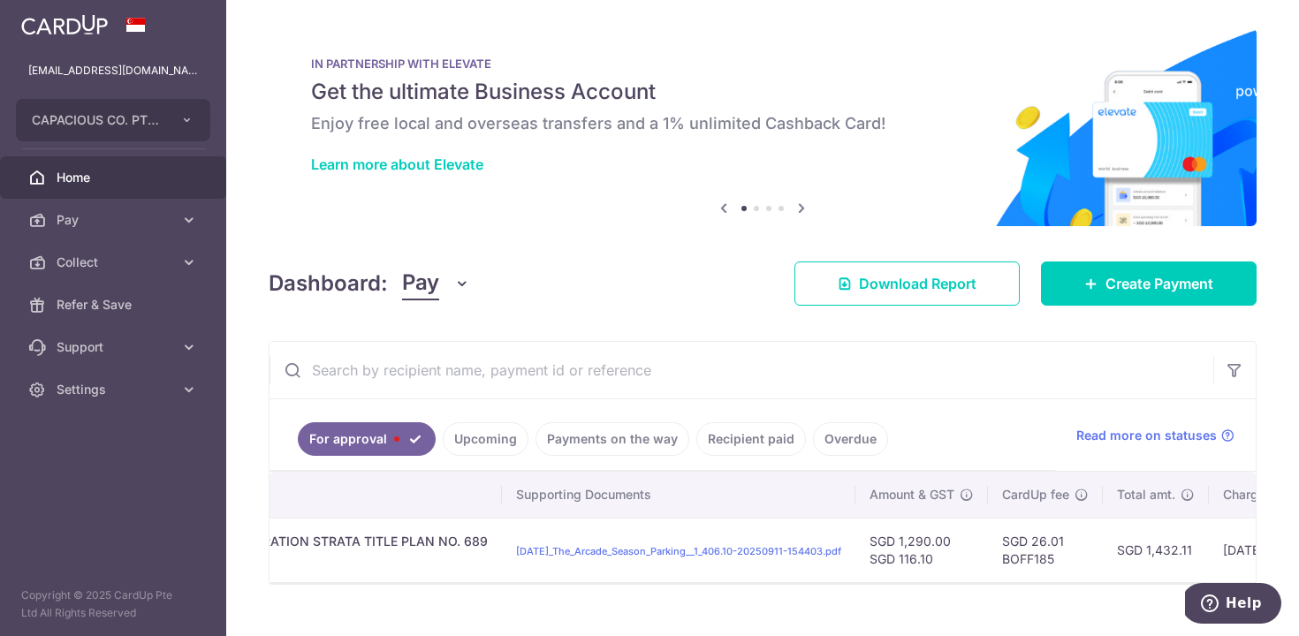
scroll to position [0, 620]
click at [133, 394] on span "Settings" at bounding box center [115, 390] width 117 height 18
click at [133, 445] on link "Account" at bounding box center [113, 432] width 226 height 42
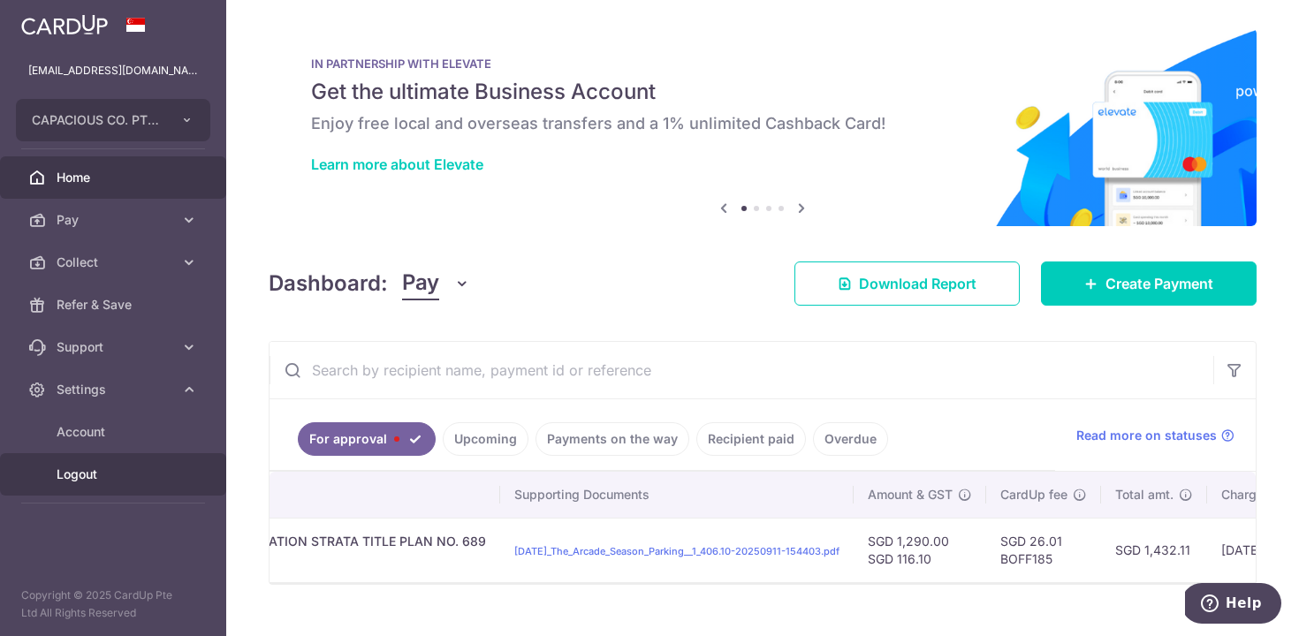
click at [130, 471] on span "Logout" at bounding box center [115, 475] width 117 height 18
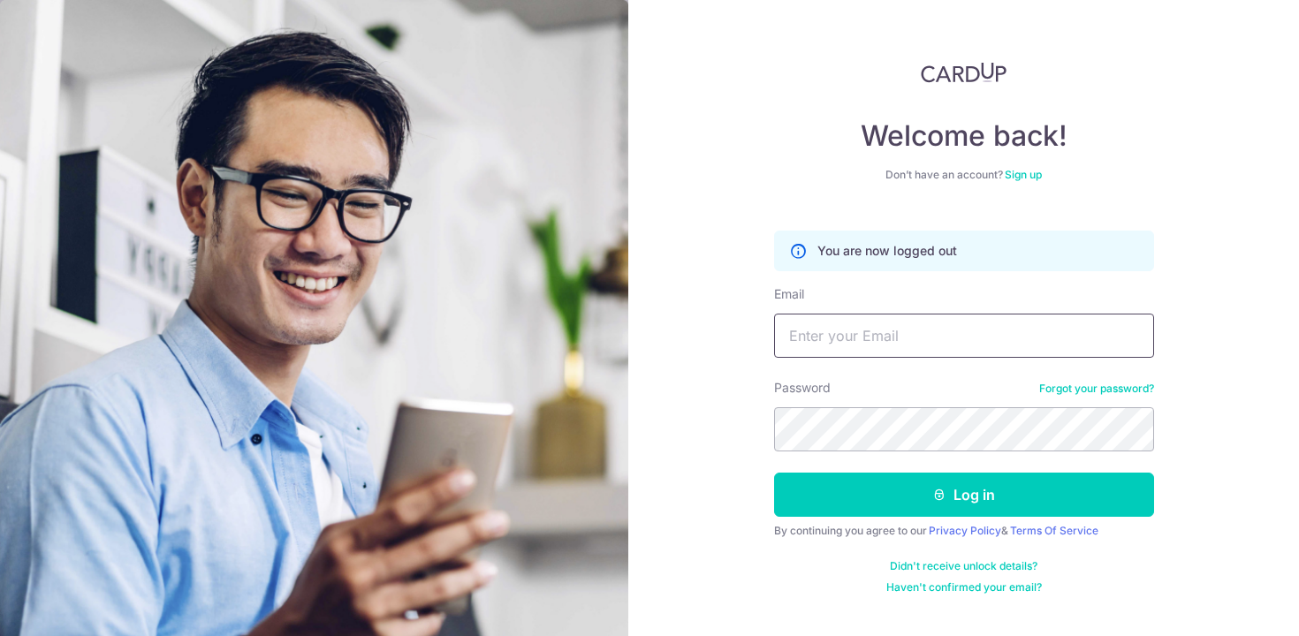
click at [811, 335] on input "Email" at bounding box center [964, 336] width 380 height 44
type input "[DOMAIN_NAME][EMAIL_ADDRESS][DOMAIN_NAME]"
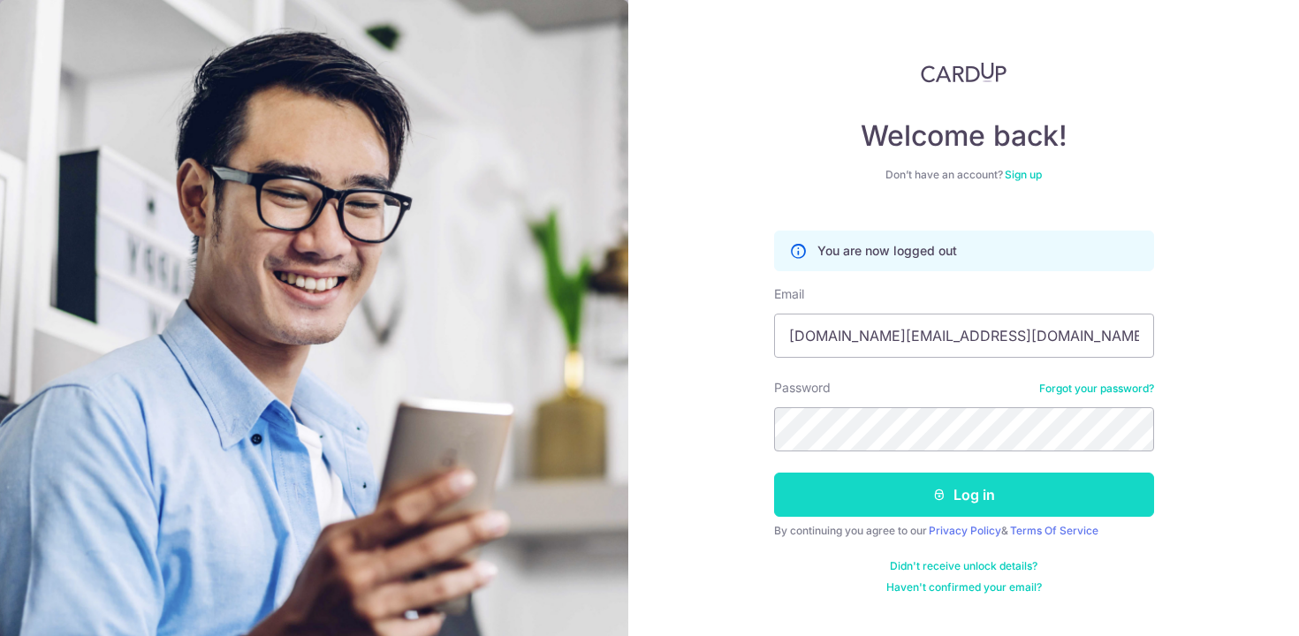
click at [915, 510] on button "Log in" at bounding box center [964, 495] width 380 height 44
